Goal: Check status: Check status

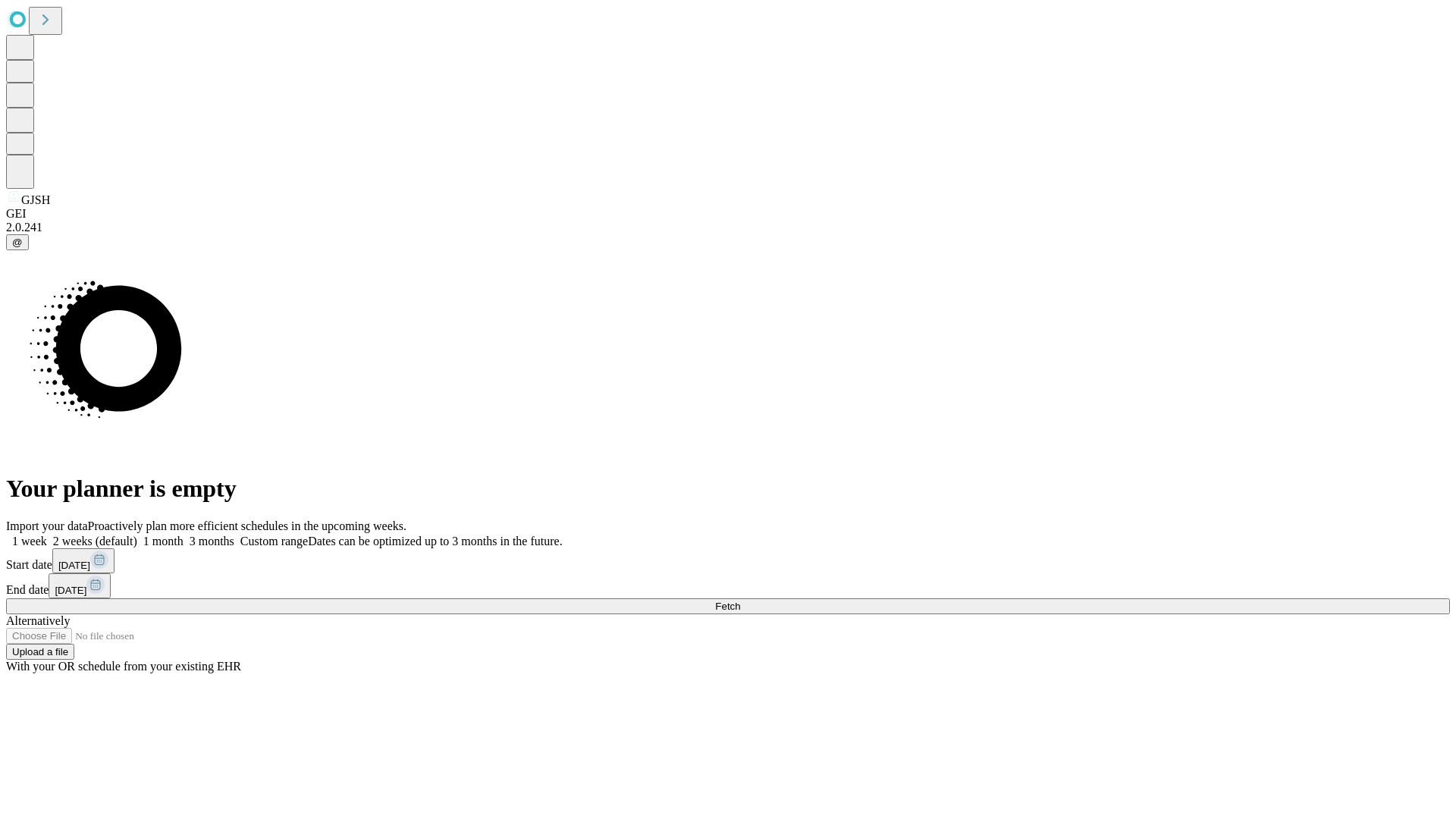
click at [740, 601] on span "Fetch" at bounding box center [727, 607] width 25 height 11
